Goal: Transaction & Acquisition: Purchase product/service

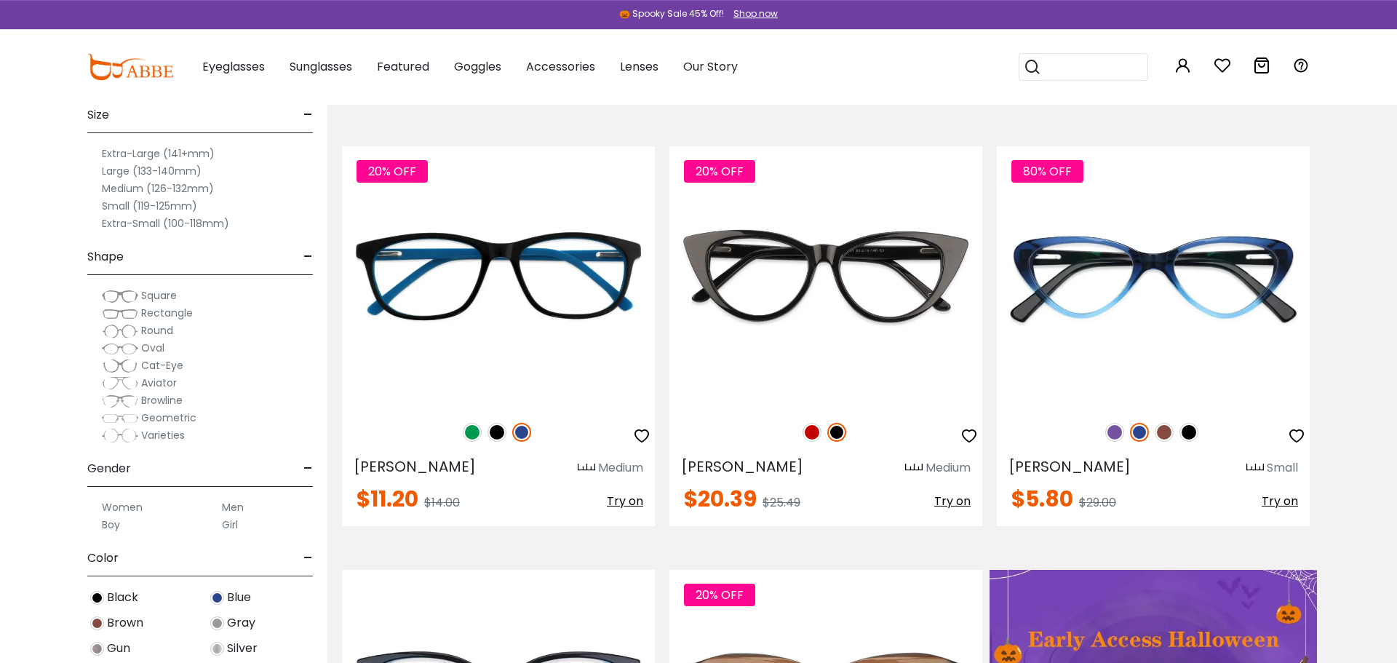
scroll to position [176, 0]
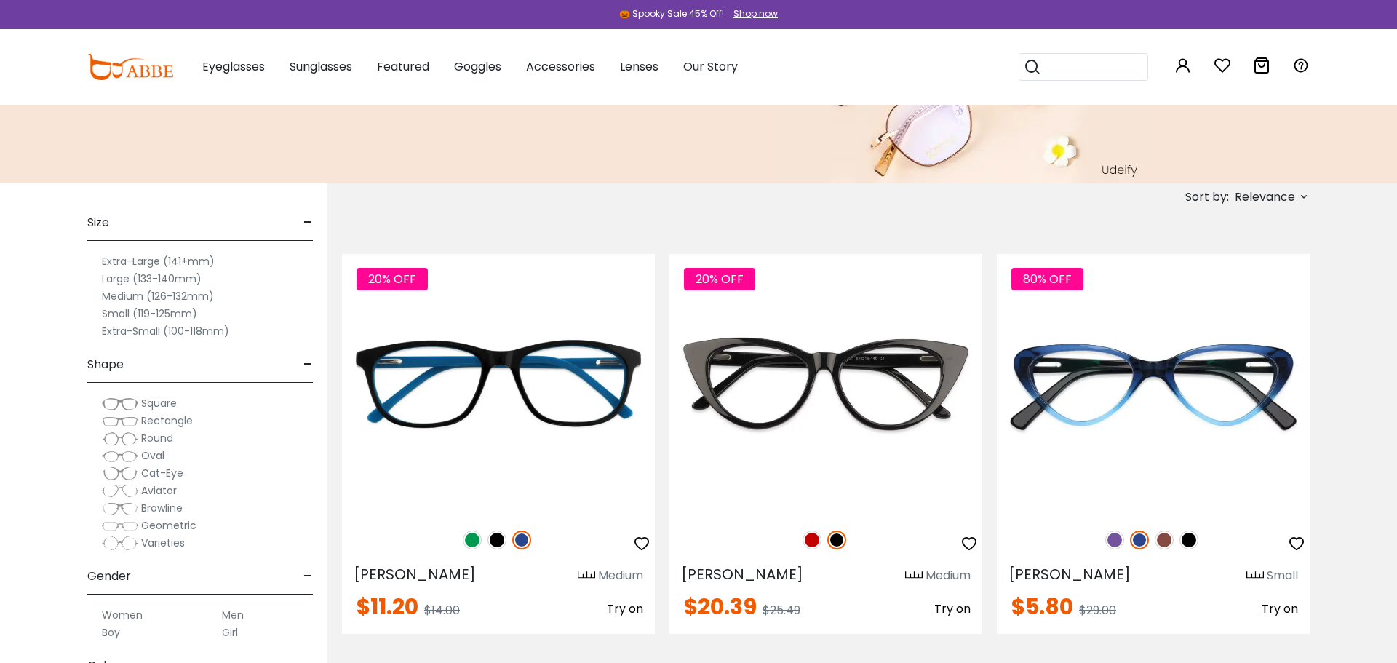
click at [178, 314] on label "Small (119-125mm)" at bounding box center [149, 313] width 95 height 17
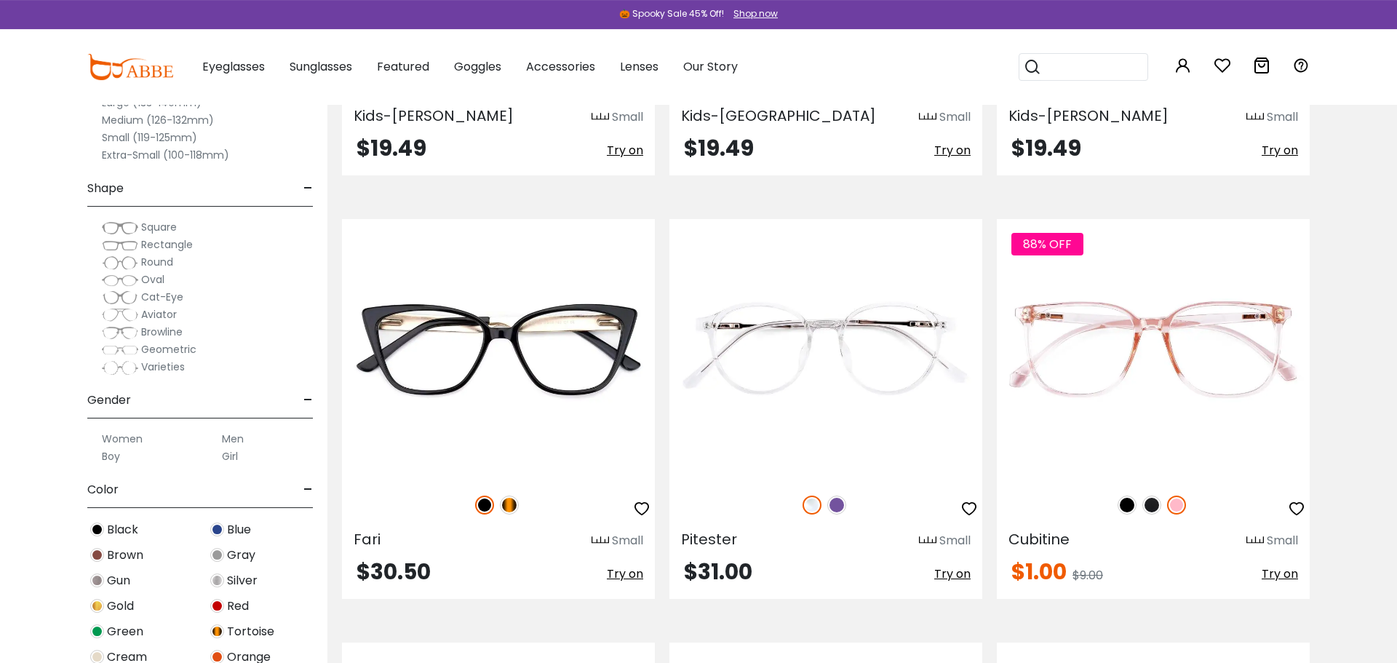
scroll to position [7567, 0]
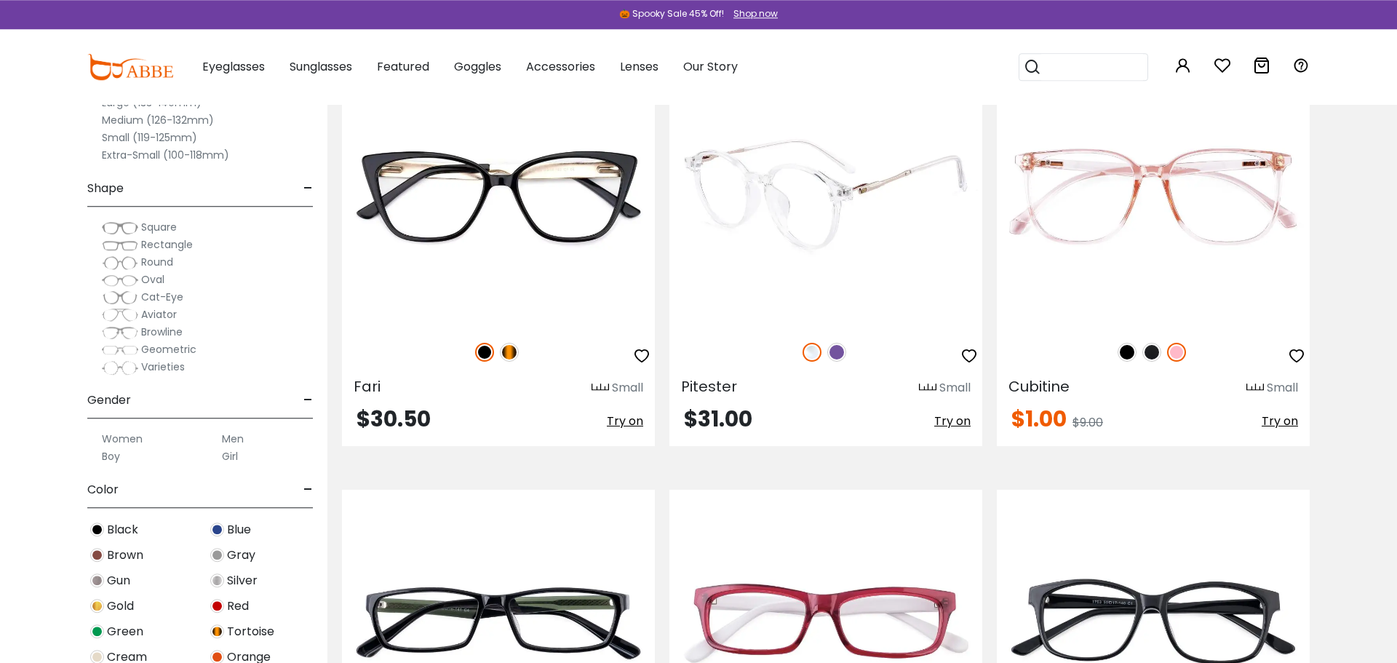
click at [835, 361] on img at bounding box center [836, 352] width 19 height 19
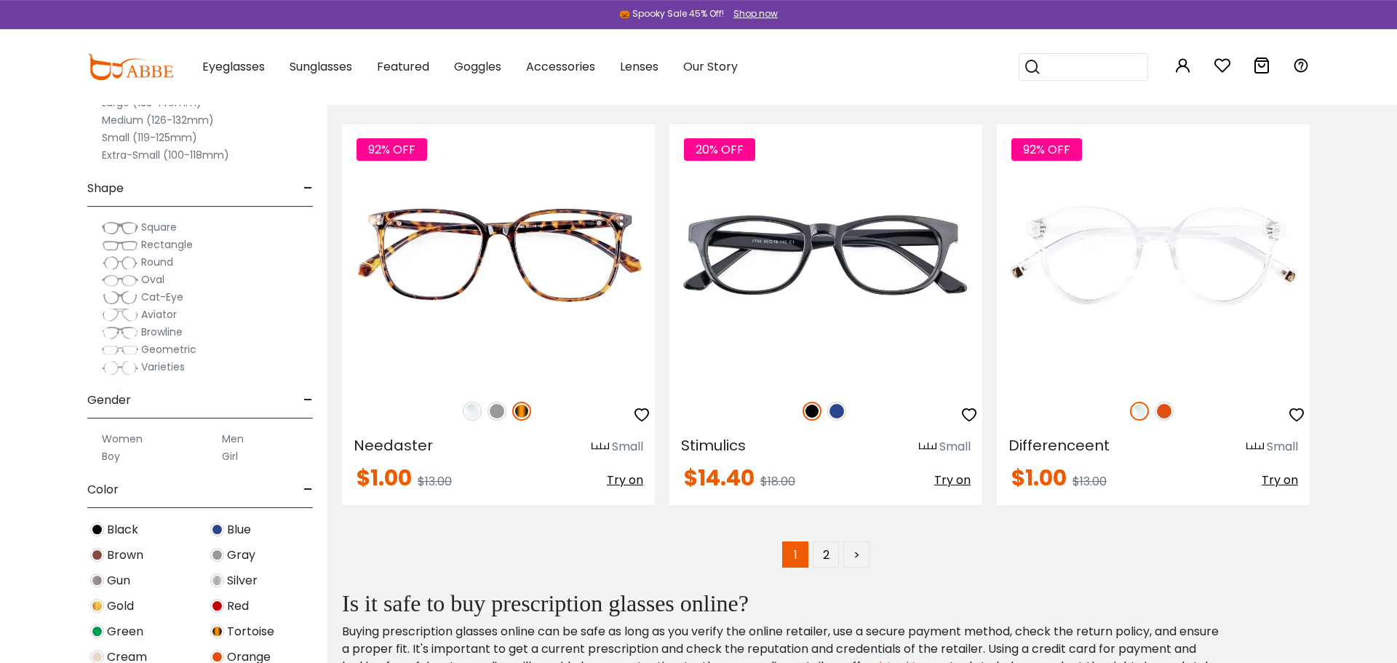
scroll to position [8360, 0]
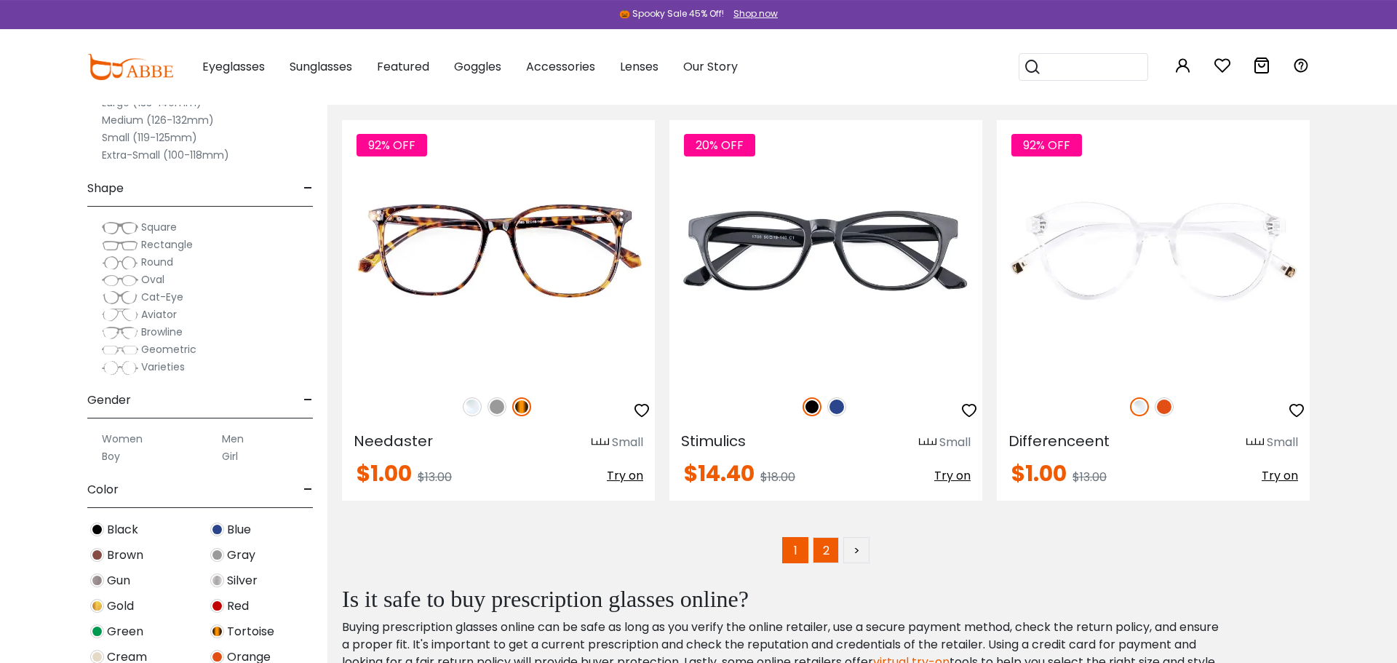
click at [824, 562] on link "2" at bounding box center [826, 550] width 26 height 26
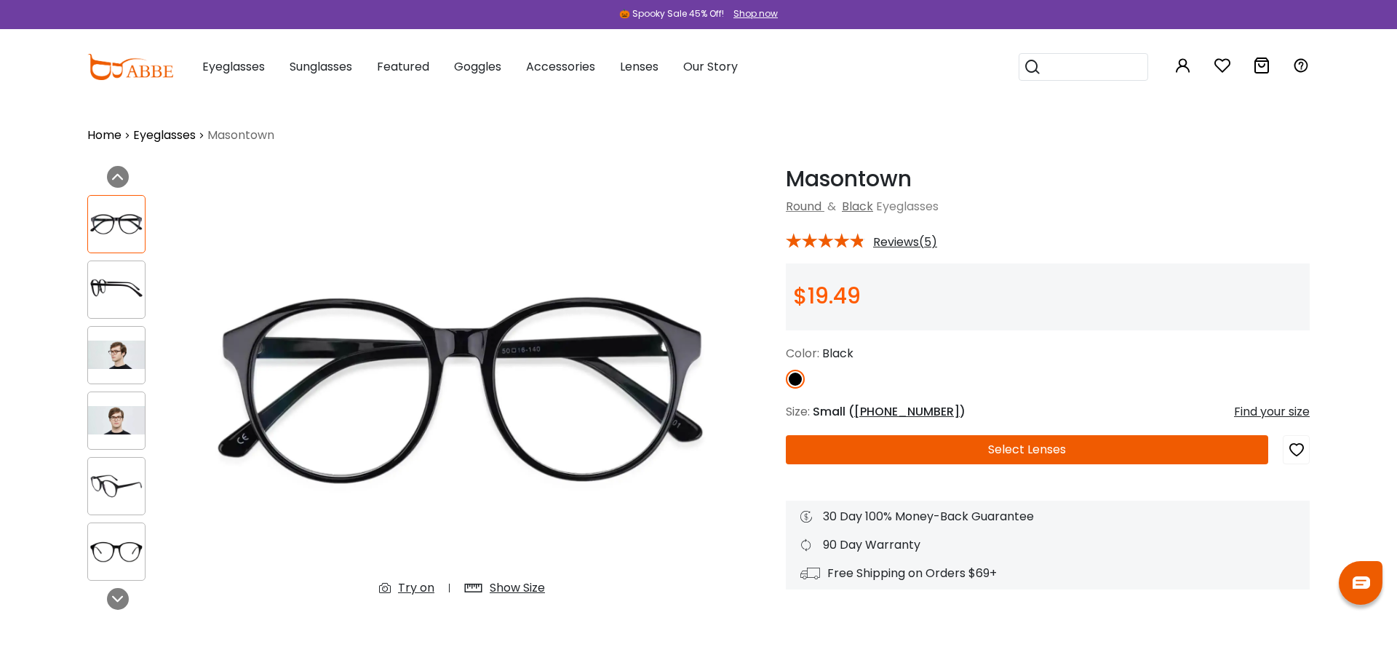
click at [108, 423] on img at bounding box center [116, 420] width 57 height 28
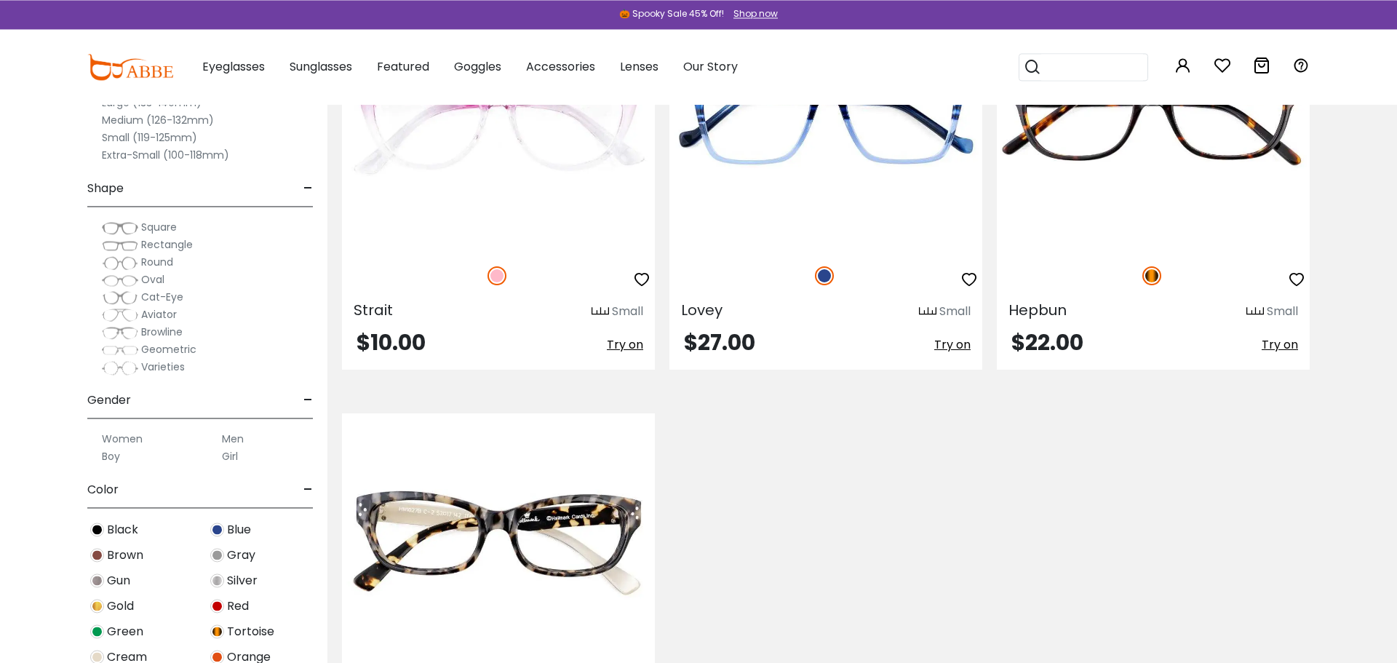
scroll to position [3833, 0]
